Goal: Transaction & Acquisition: Subscribe to service/newsletter

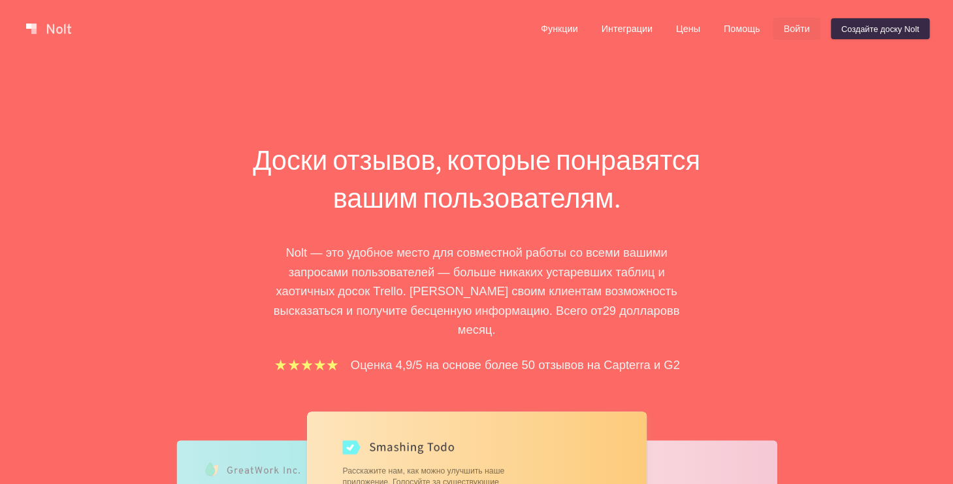
click at [798, 32] on font "Войти" at bounding box center [797, 29] width 26 height 10
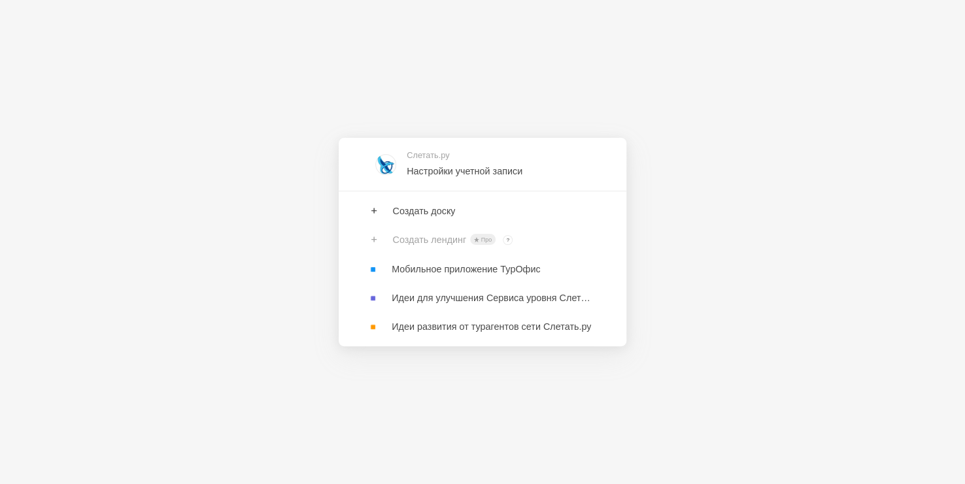
click at [706, 363] on div "Слетать.ру Настройки учетной записи Создать доску Создать лендинг Про ? Владель…" at bounding box center [482, 242] width 965 height 484
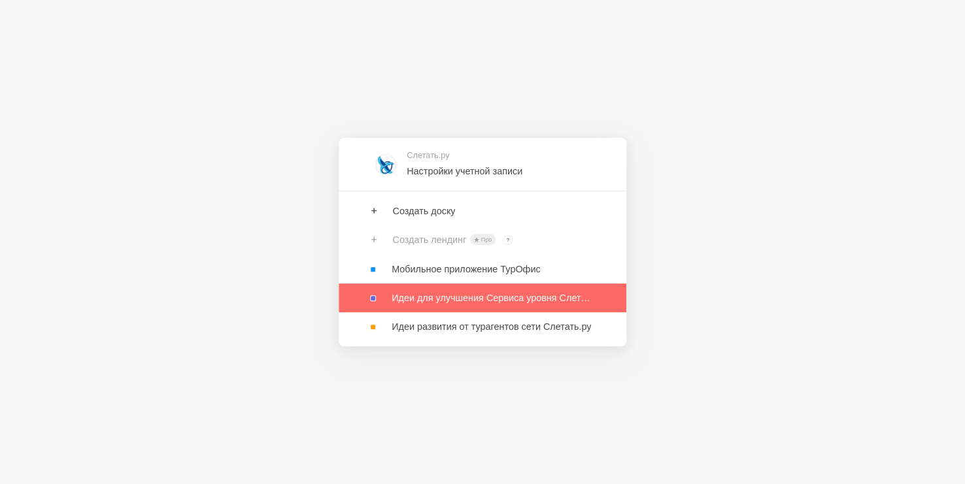
click at [486, 299] on link at bounding box center [483, 298] width 288 height 29
